Goal: Information Seeking & Learning: Learn about a topic

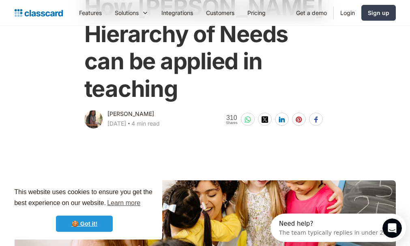
click at [76, 224] on link "🍪 Got it!" at bounding box center [84, 224] width 57 height 16
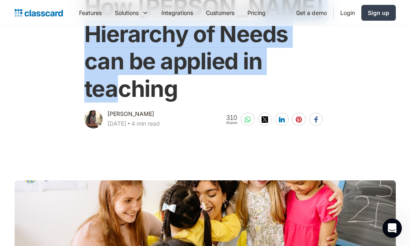
drag, startPoint x: 87, startPoint y: 28, endPoint x: 179, endPoint y: 91, distance: 111.8
click at [179, 91] on h1 "How [PERSON_NAME] Hierarchy of Needs can be applied in teaching" at bounding box center [205, 48] width 242 height 109
drag, startPoint x: 179, startPoint y: 91, endPoint x: 160, endPoint y: 81, distance: 21.6
copy h1 "Hierarchy of Needs can be applied in teaching"
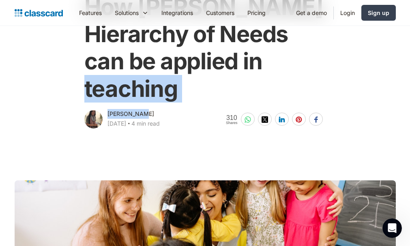
drag, startPoint x: 143, startPoint y: 113, endPoint x: 128, endPoint y: 101, distance: 19.3
click at [128, 101] on div "How [PERSON_NAME] Hierarchy of Needs can be applied in teaching [PERSON_NAME] […" at bounding box center [205, 57] width 246 height 145
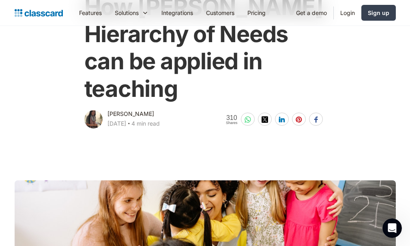
drag, startPoint x: 128, startPoint y: 101, endPoint x: 152, endPoint y: 114, distance: 27.0
click at [152, 114] on div "[PERSON_NAME] [DATE] ‧ 4 min read" at bounding box center [133, 119] width 52 height 21
drag, startPoint x: 144, startPoint y: 115, endPoint x: 107, endPoint y: 114, distance: 37.3
click at [107, 114] on div "[PERSON_NAME] [DATE] ‧ 4 min read" at bounding box center [133, 119] width 52 height 21
drag, startPoint x: 107, startPoint y: 114, endPoint x: 122, endPoint y: 115, distance: 14.6
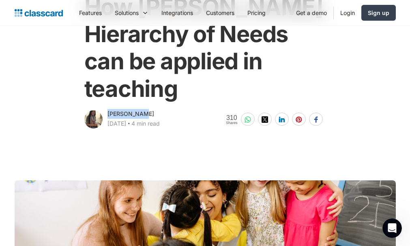
copy div "[PERSON_NAME]"
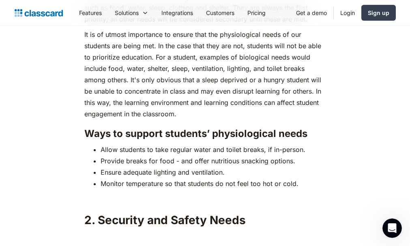
scroll to position [1194, 0]
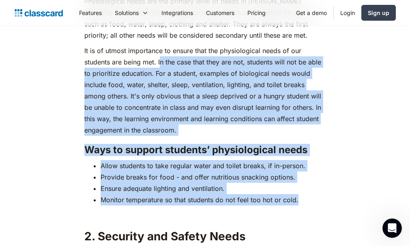
drag, startPoint x: 159, startPoint y: 45, endPoint x: 303, endPoint y: 185, distance: 200.1
drag, startPoint x: 303, startPoint y: 185, endPoint x: 281, endPoint y: 161, distance: 32.7
click at [281, 171] on li "Provide breaks for food - and offer nutritious snacking options." at bounding box center [213, 176] width 225 height 11
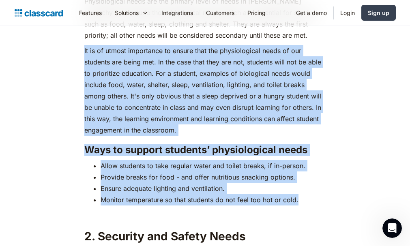
drag, startPoint x: 85, startPoint y: 34, endPoint x: 307, endPoint y: 184, distance: 267.8
drag, startPoint x: 307, startPoint y: 184, endPoint x: 272, endPoint y: 156, distance: 44.4
copy div "It is of utmost importance to ensure that the physiological needs of our studen…"
click at [308, 144] on h3 "Ways to support students’ physiological needs" at bounding box center [205, 150] width 242 height 12
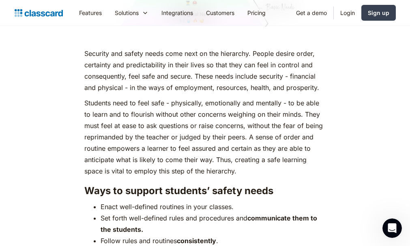
scroll to position [1632, 0]
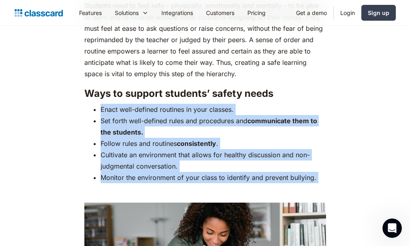
drag, startPoint x: 102, startPoint y: 94, endPoint x: 345, endPoint y: 182, distance: 258.3
drag, startPoint x: 345, startPoint y: 182, endPoint x: 303, endPoint y: 164, distance: 45.6
copy div "Enact well-defined routines in your classes. Set forth well-defined rules and p…"
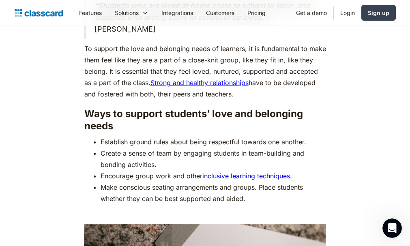
scroll to position [2313, 0]
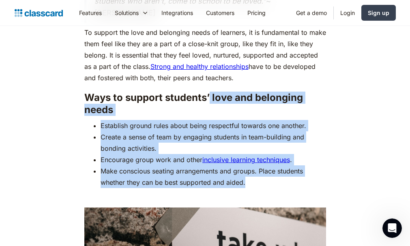
drag, startPoint x: 210, startPoint y: 67, endPoint x: 255, endPoint y: 162, distance: 104.3
drag, startPoint x: 255, startPoint y: 162, endPoint x: 228, endPoint y: 143, distance: 32.4
copy div "love and belonging needs Establish ground rules about being respectful towards …"
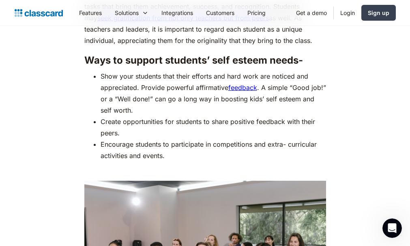
scroll to position [2994, 0]
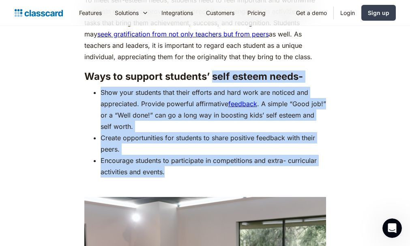
drag, startPoint x: 212, startPoint y: 55, endPoint x: 319, endPoint y: 148, distance: 141.4
drag, startPoint x: 319, startPoint y: 148, endPoint x: 310, endPoint y: 130, distance: 20.0
click at [310, 155] on li "Encourage students to participate in competitions and extra- curricular activit…" at bounding box center [213, 166] width 225 height 23
drag, startPoint x: 214, startPoint y: 48, endPoint x: 323, endPoint y: 150, distance: 149.1
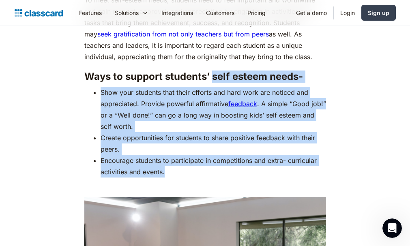
drag, startPoint x: 323, startPoint y: 150, endPoint x: 300, endPoint y: 134, distance: 28.0
copy div "self esteem needs- Show your students that their efforts and hard work are noti…"
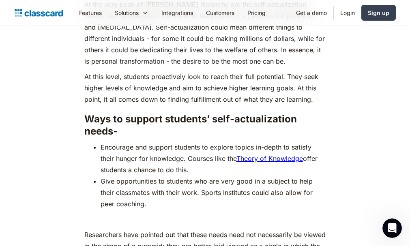
scroll to position [3610, 0]
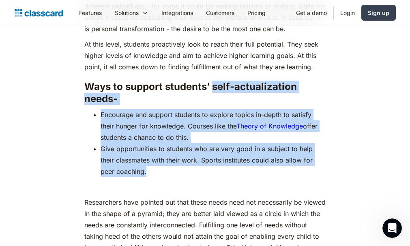
drag, startPoint x: 213, startPoint y: 57, endPoint x: 215, endPoint y: 146, distance: 88.8
drag, startPoint x: 215, startPoint y: 146, endPoint x: 195, endPoint y: 130, distance: 25.3
copy div "self-actualization needs- Encourage and support students to explore topics in-d…"
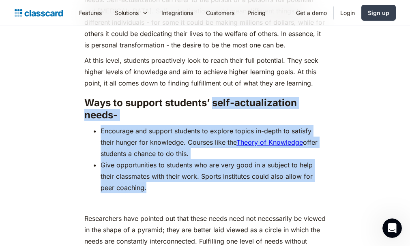
scroll to position [3561, 0]
